Goal: Task Accomplishment & Management: Complete application form

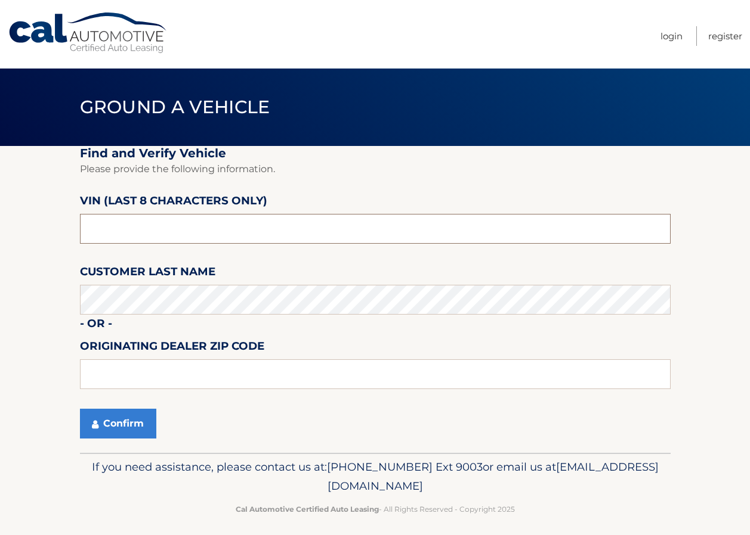
click at [192, 220] on input "text" at bounding box center [375, 229] width 590 height 30
type input "r*******"
type input "NRD94997"
click at [119, 422] on button "Confirm" at bounding box center [118, 424] width 76 height 30
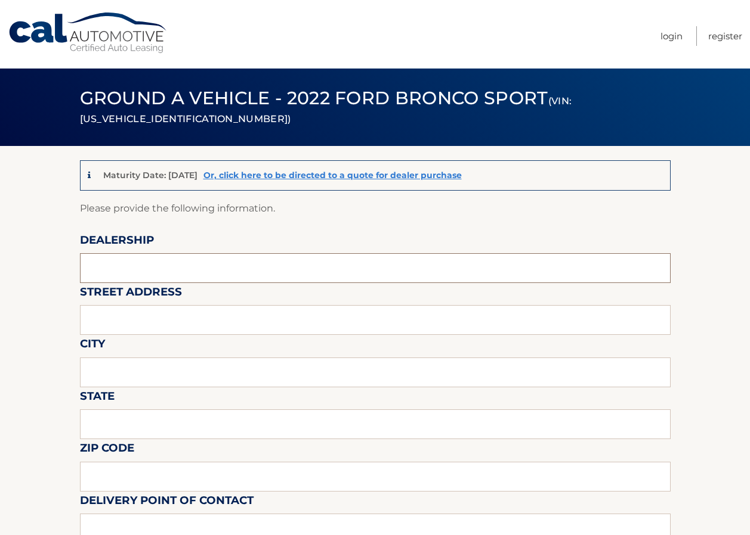
click at [179, 264] on input "text" at bounding box center [375, 268] width 590 height 30
type input "ReedmanToll"
type input "1700 E [PERSON_NAME]"
type input "LANGHORNE"
type input "PA"
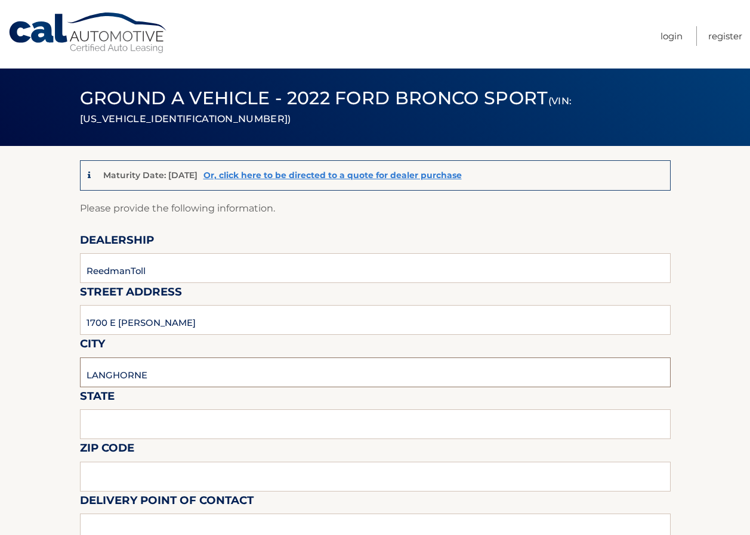
type input "19047"
type input "[PERSON_NAME]"
type input "8009198200"
type input "[EMAIL_ADDRESS][DOMAIN_NAME]"
type input "[PERSON_NAME]"
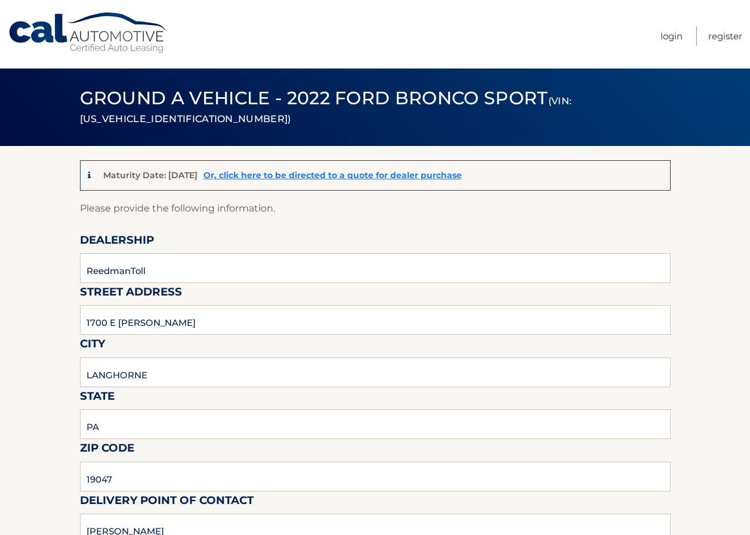
type input "8009198200"
type input "[EMAIL_ADDRESS][DOMAIN_NAME]"
type input "[PERSON_NAME]"
type input "[PERSON_NAME][EMAIL_ADDRESS][DOMAIN_NAME]"
type input "PICKUP 9-4 MON-FRI, 9-2 SAT, BLDG 19 FOR KEYS"
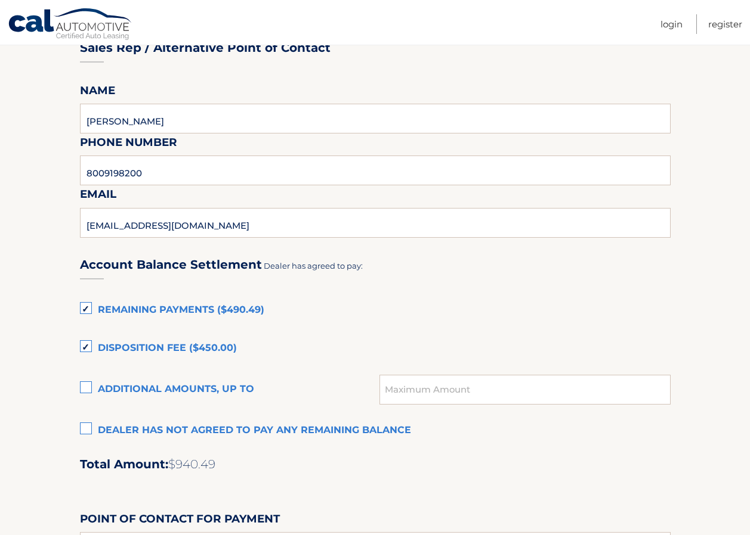
scroll to position [656, 0]
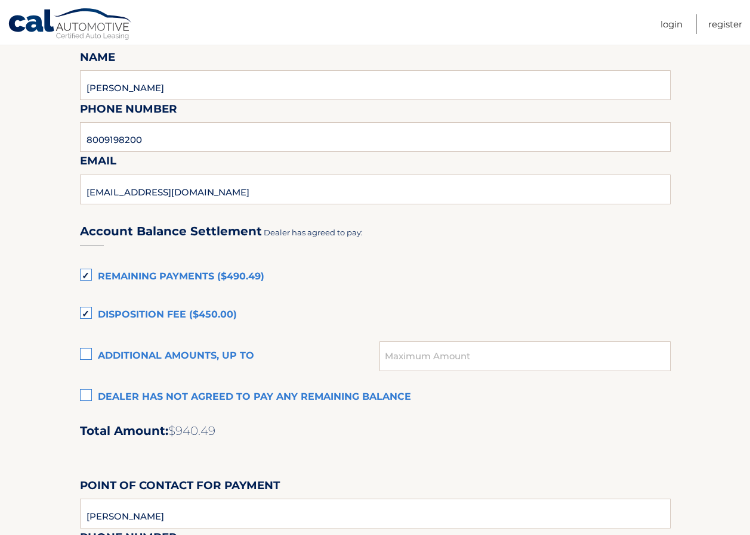
click at [81, 277] on label "Remaining Payments ($490.49)" at bounding box center [375, 277] width 590 height 24
click at [0, 0] on input "Remaining Payments ($490.49)" at bounding box center [0, 0] width 0 height 0
click at [86, 312] on label "Disposition Fee ($450.00)" at bounding box center [375, 316] width 590 height 24
click at [0, 0] on input "Disposition Fee ($450.00)" at bounding box center [0, 0] width 0 height 0
click at [85, 397] on label "Dealer has not agreed to pay any remaining balance" at bounding box center [375, 398] width 590 height 24
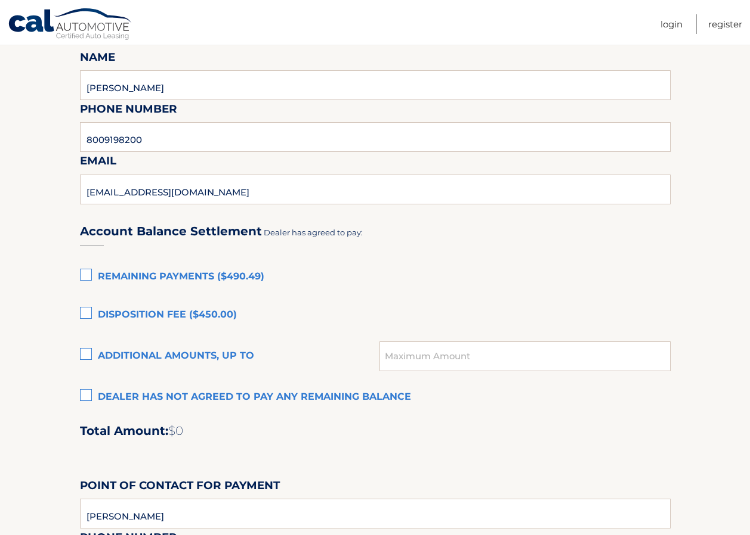
click at [0, 0] on input "Dealer has not agreed to pay any remaining balance" at bounding box center [0, 0] width 0 height 0
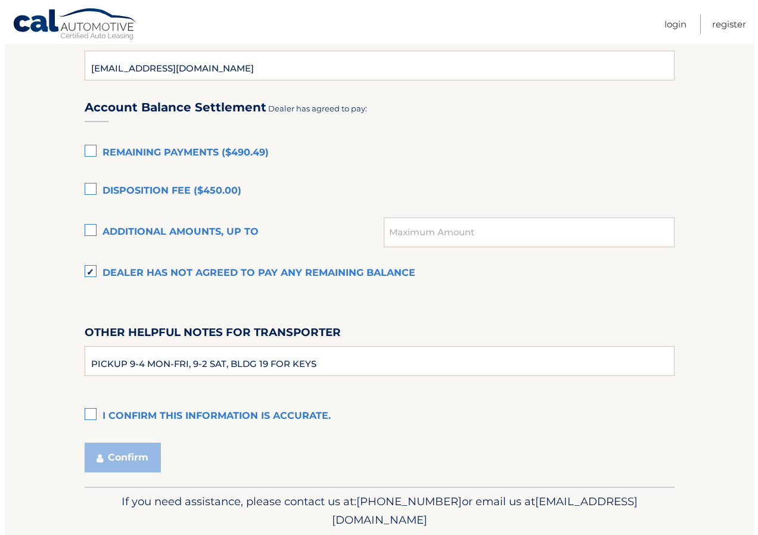
scroll to position [822, 0]
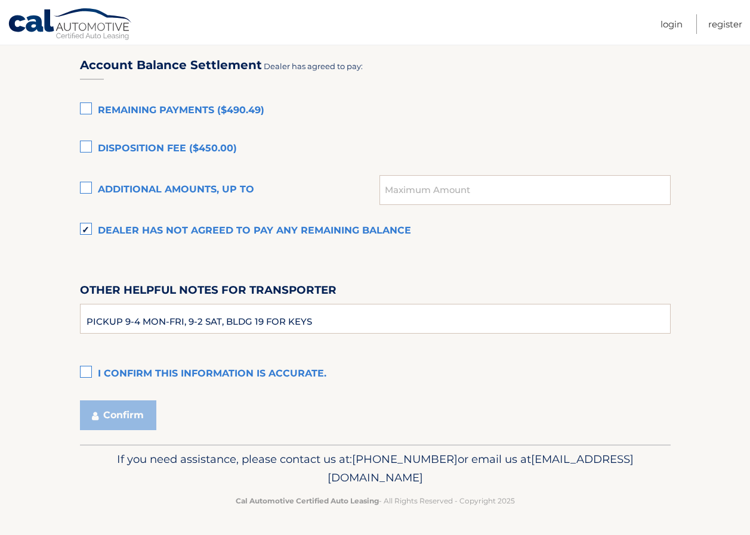
click at [93, 376] on label "I confirm this information is accurate." at bounding box center [375, 375] width 590 height 24
click at [0, 0] on input "I confirm this information is accurate." at bounding box center [0, 0] width 0 height 0
click at [113, 414] on button "Confirm" at bounding box center [118, 416] width 76 height 30
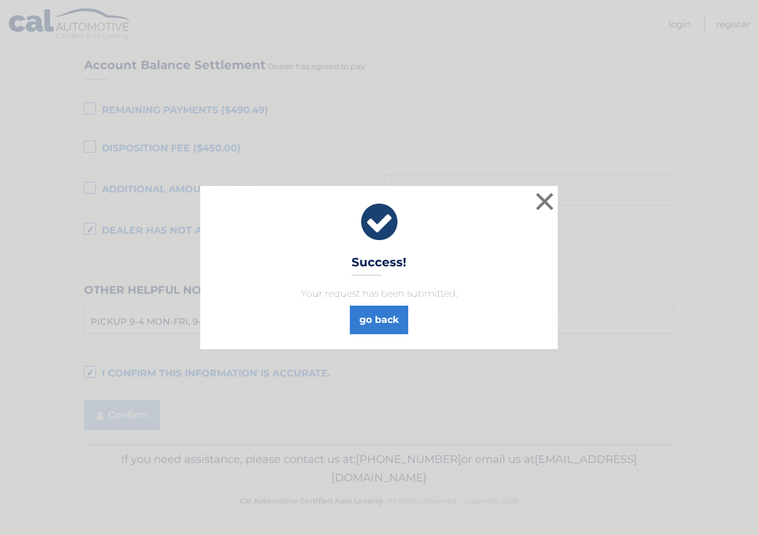
click at [347, 326] on div "go back" at bounding box center [379, 317] width 328 height 33
click at [380, 321] on link "go back" at bounding box center [379, 320] width 58 height 29
